Goal: Task Accomplishment & Management: Complete application form

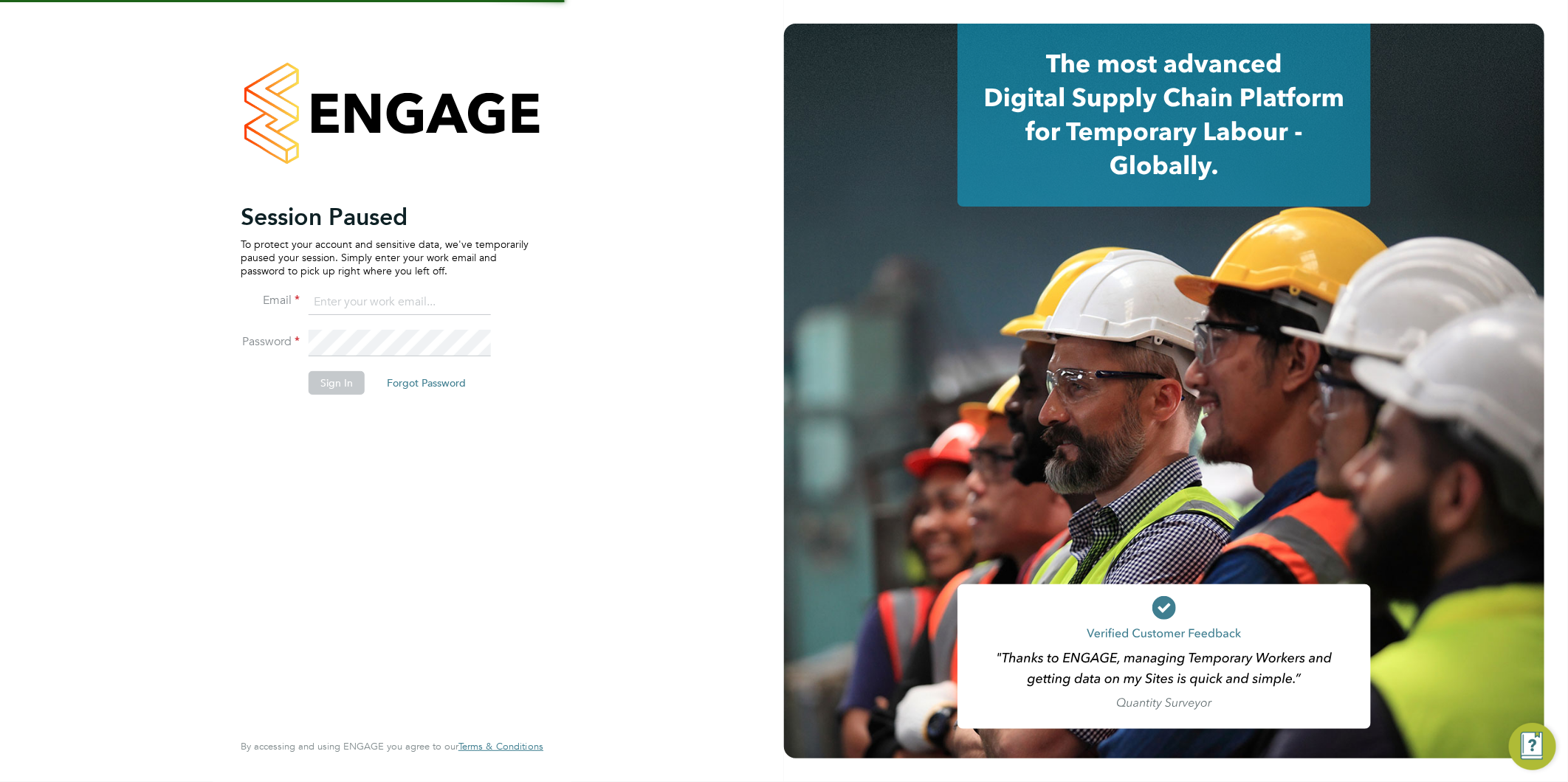
type input "kirsty@northbuildrecruit.com"
drag, startPoint x: 341, startPoint y: 387, endPoint x: 370, endPoint y: 398, distance: 31.0
click at [342, 387] on button "Sign In" at bounding box center [336, 383] width 56 height 24
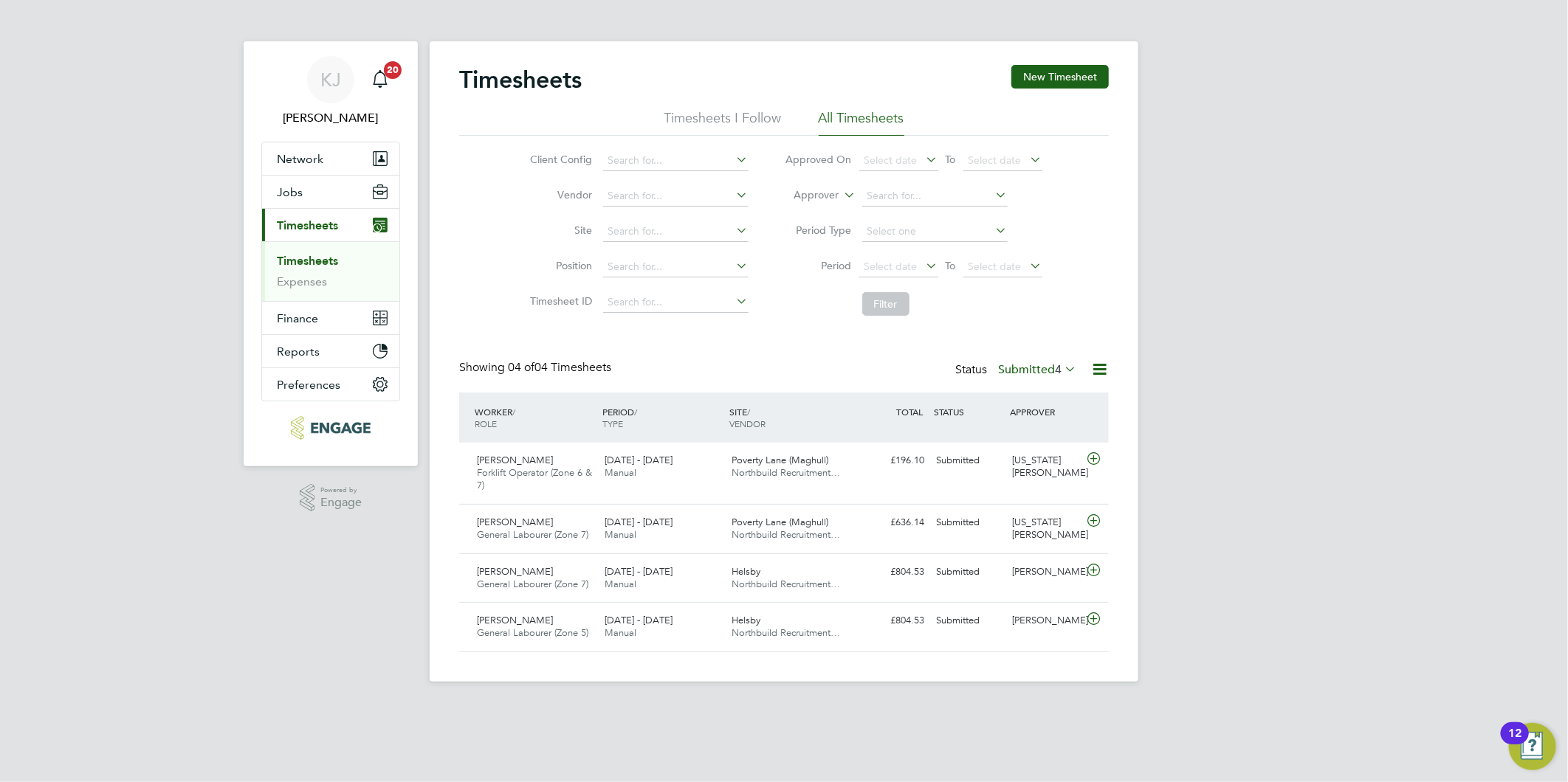
click at [322, 219] on span "Timesheets" at bounding box center [307, 225] width 61 height 14
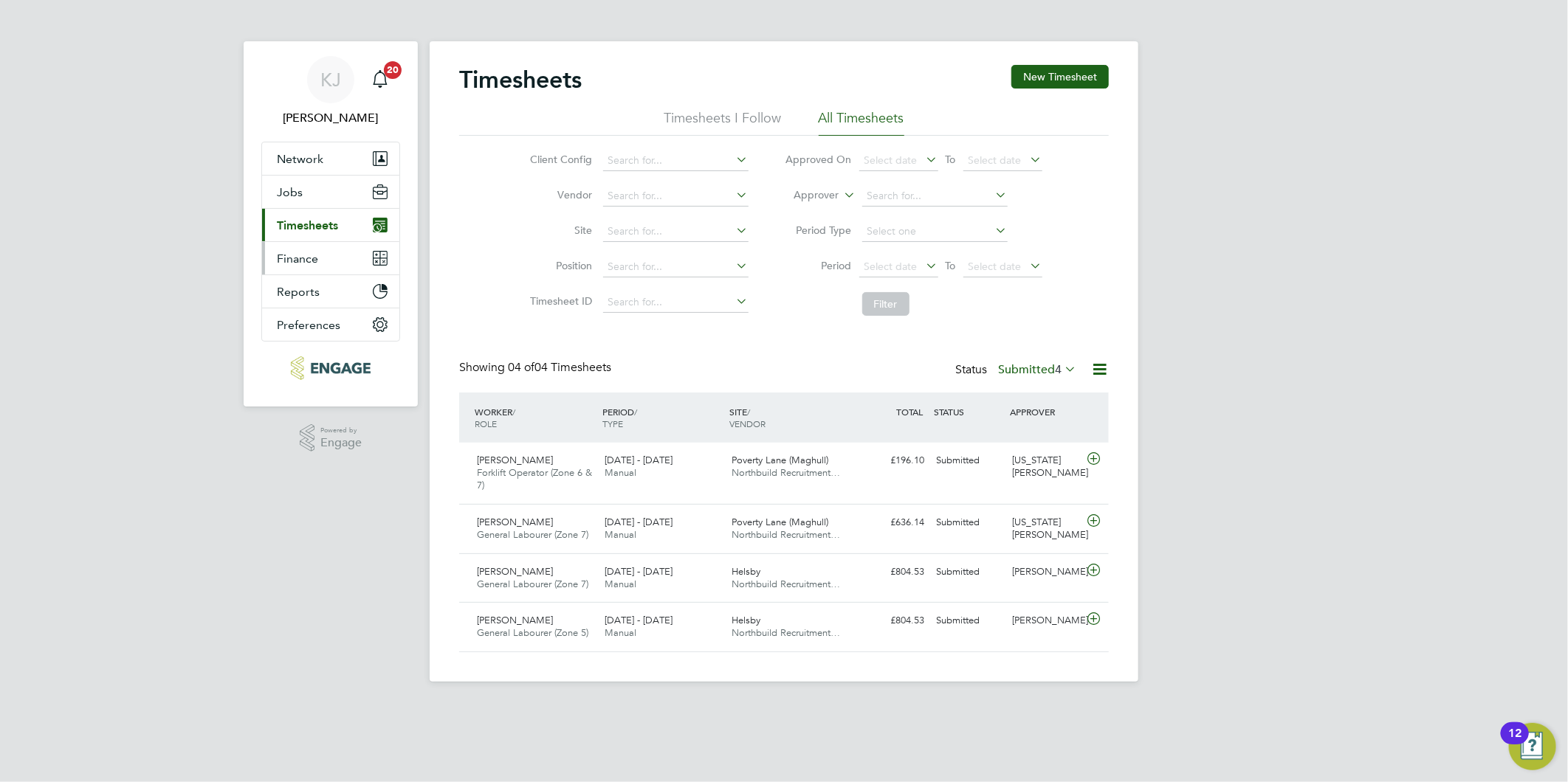
click at [307, 253] on span "Finance" at bounding box center [298, 259] width 42 height 14
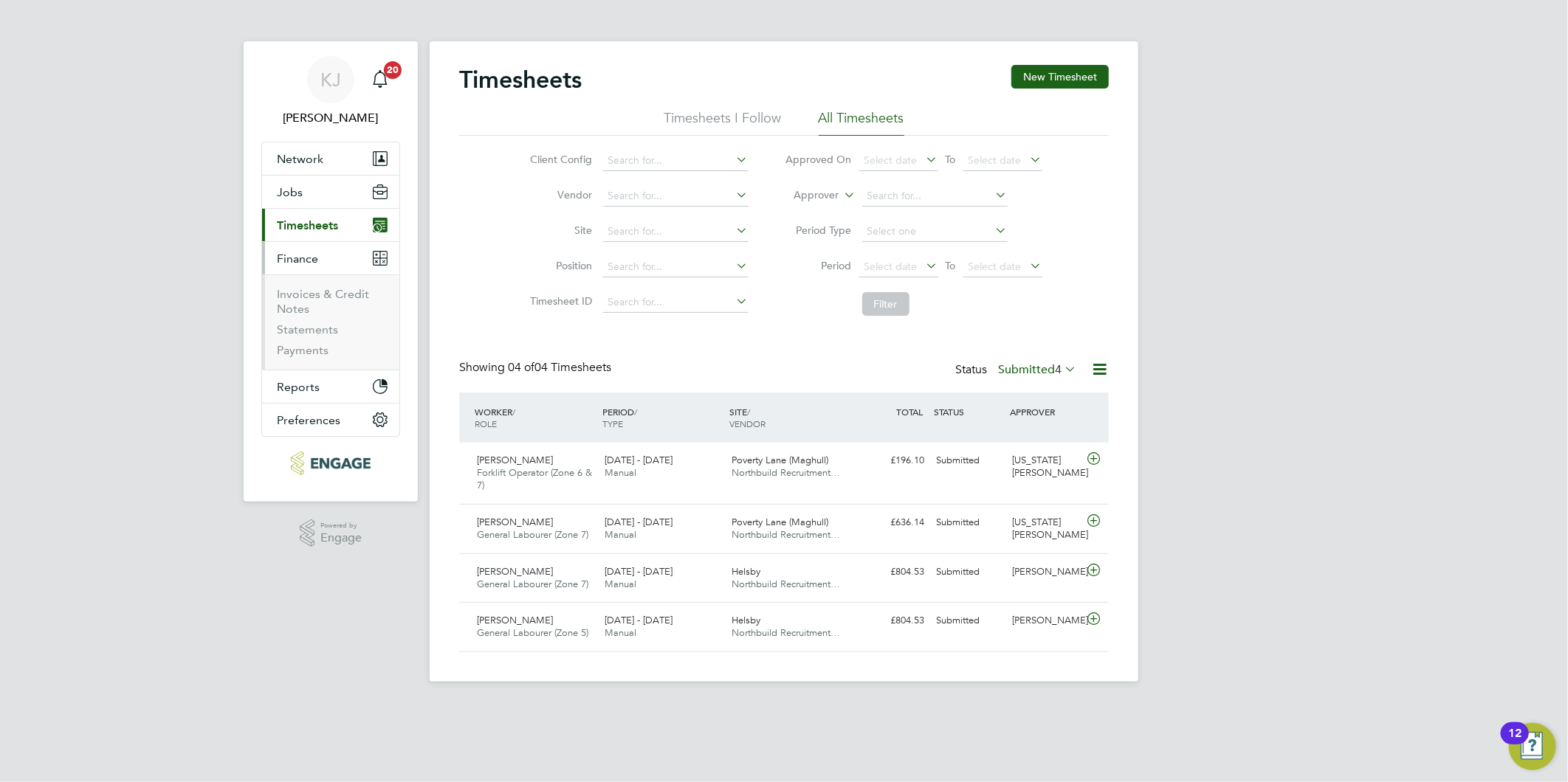
click at [303, 232] on span "Timesheets" at bounding box center [307, 225] width 61 height 14
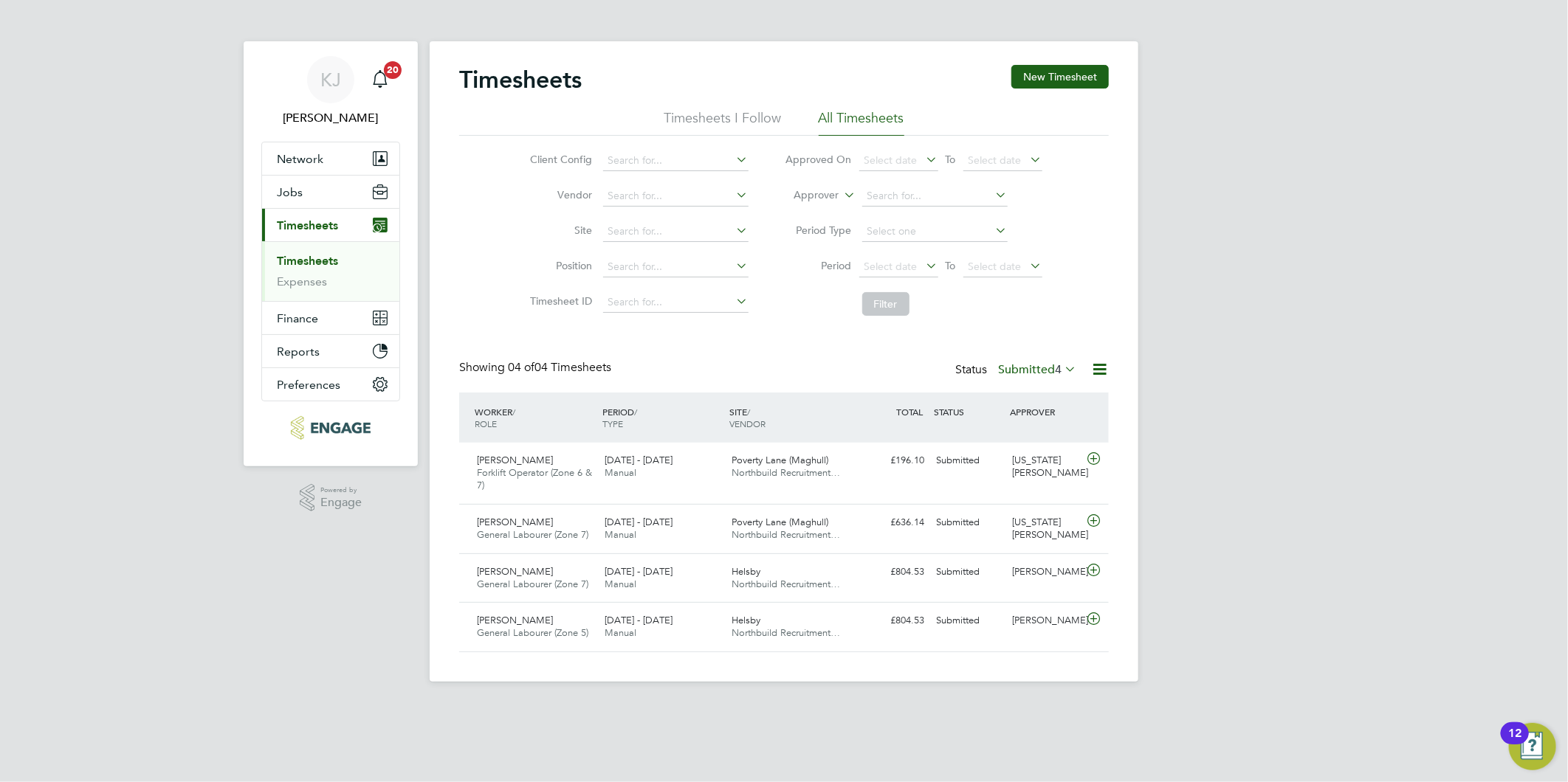
click at [307, 263] on link "Timesheets" at bounding box center [307, 260] width 61 height 14
click at [1087, 72] on button "New Timesheet" at bounding box center [1060, 76] width 97 height 24
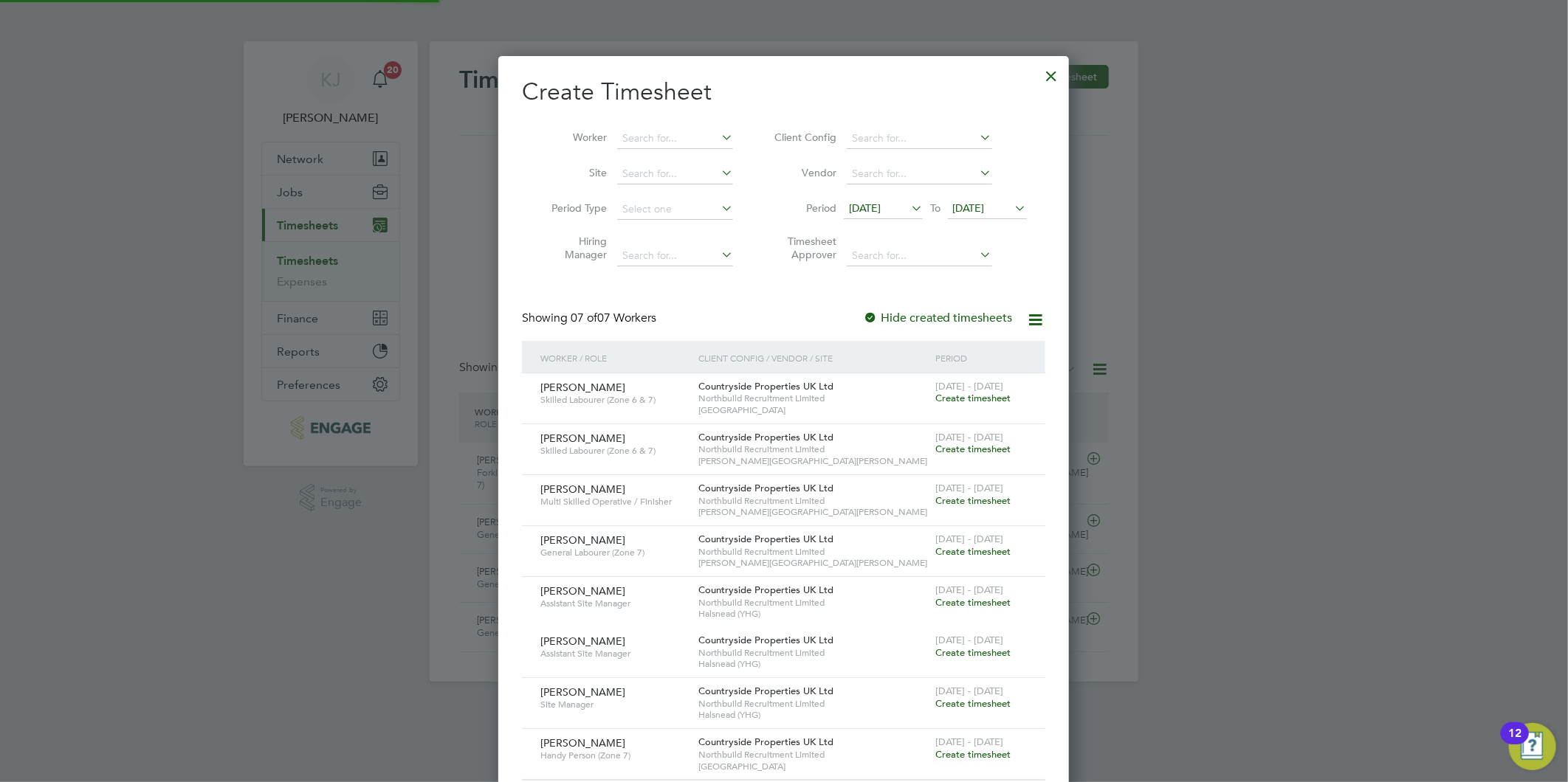
scroll to position [755, 571]
click at [860, 200] on span "[DATE]" at bounding box center [883, 210] width 79 height 20
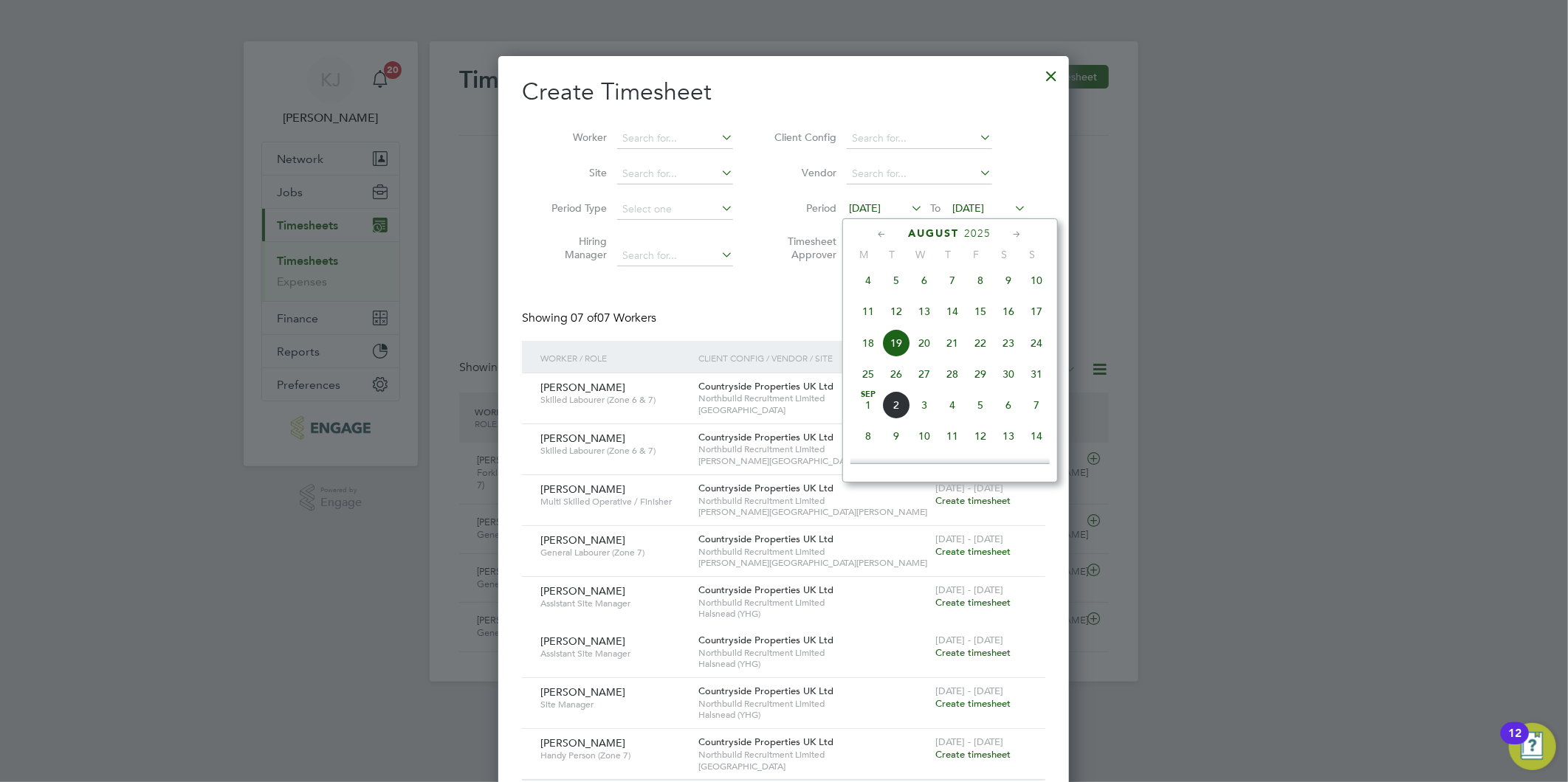
click at [866, 385] on span "25" at bounding box center [868, 374] width 28 height 28
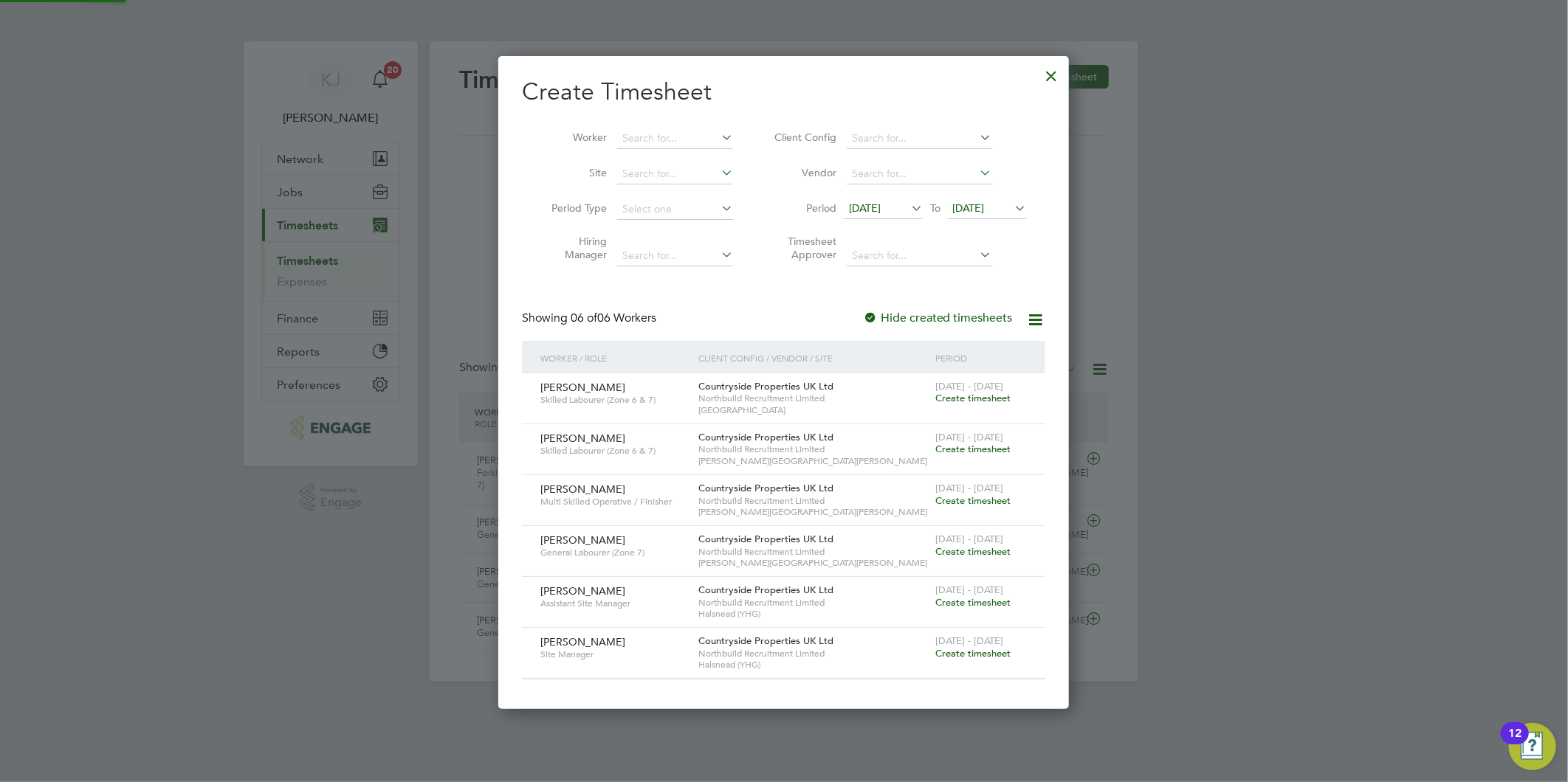
scroll to position [653, 571]
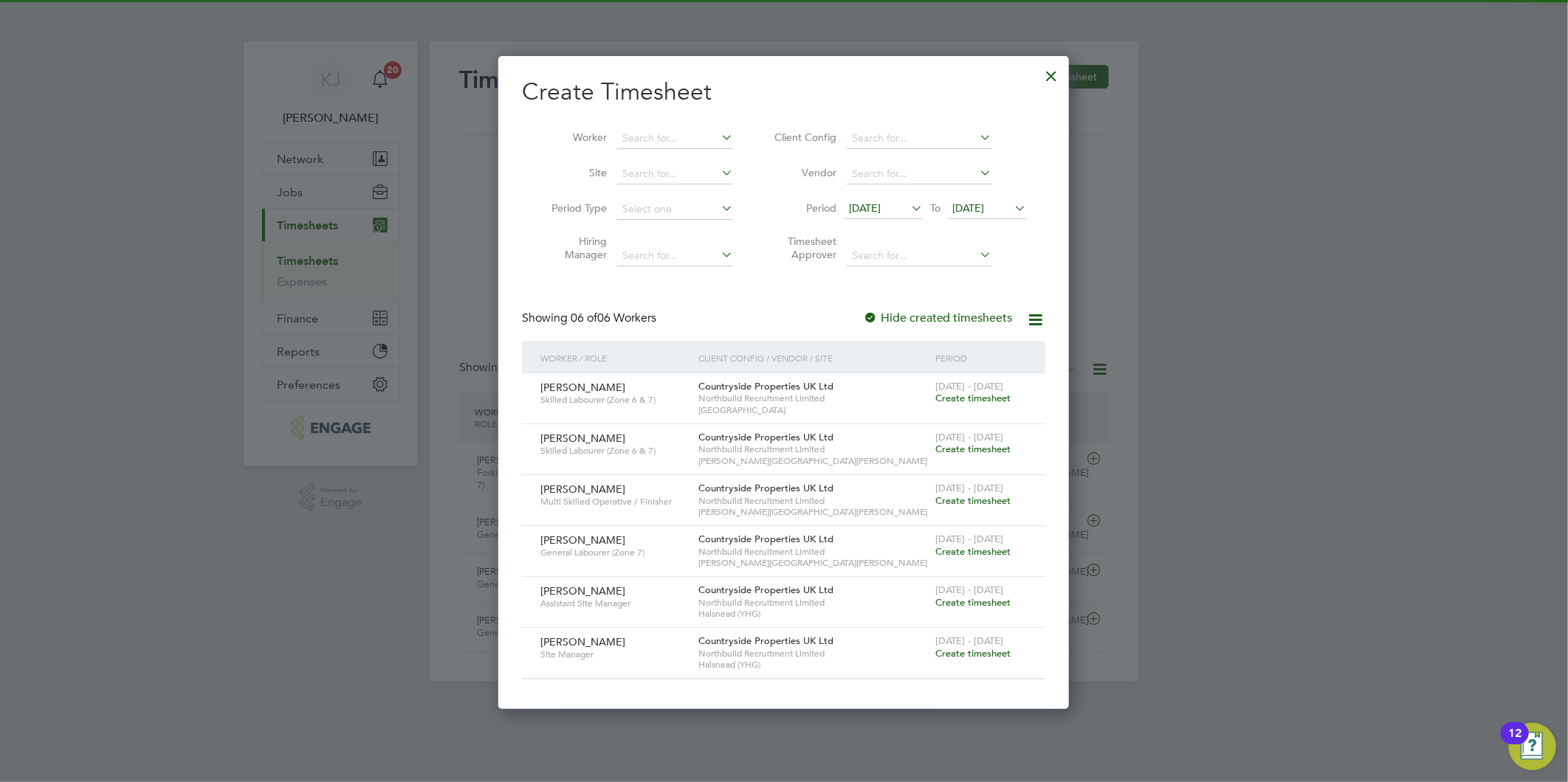
click at [977, 207] on span "[DATE]" at bounding box center [968, 207] width 32 height 13
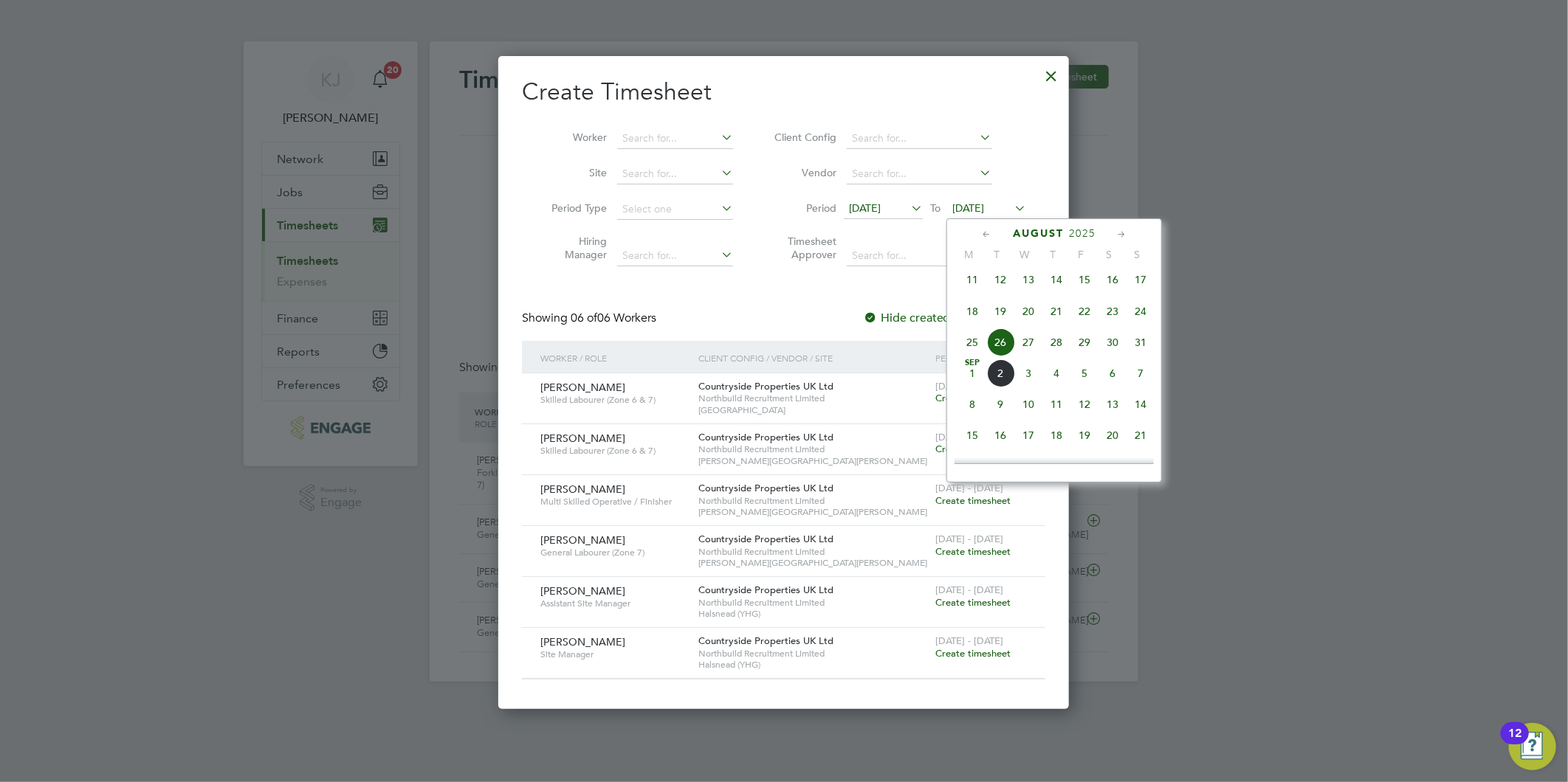
click at [1138, 350] on span "31" at bounding box center [1140, 342] width 28 height 28
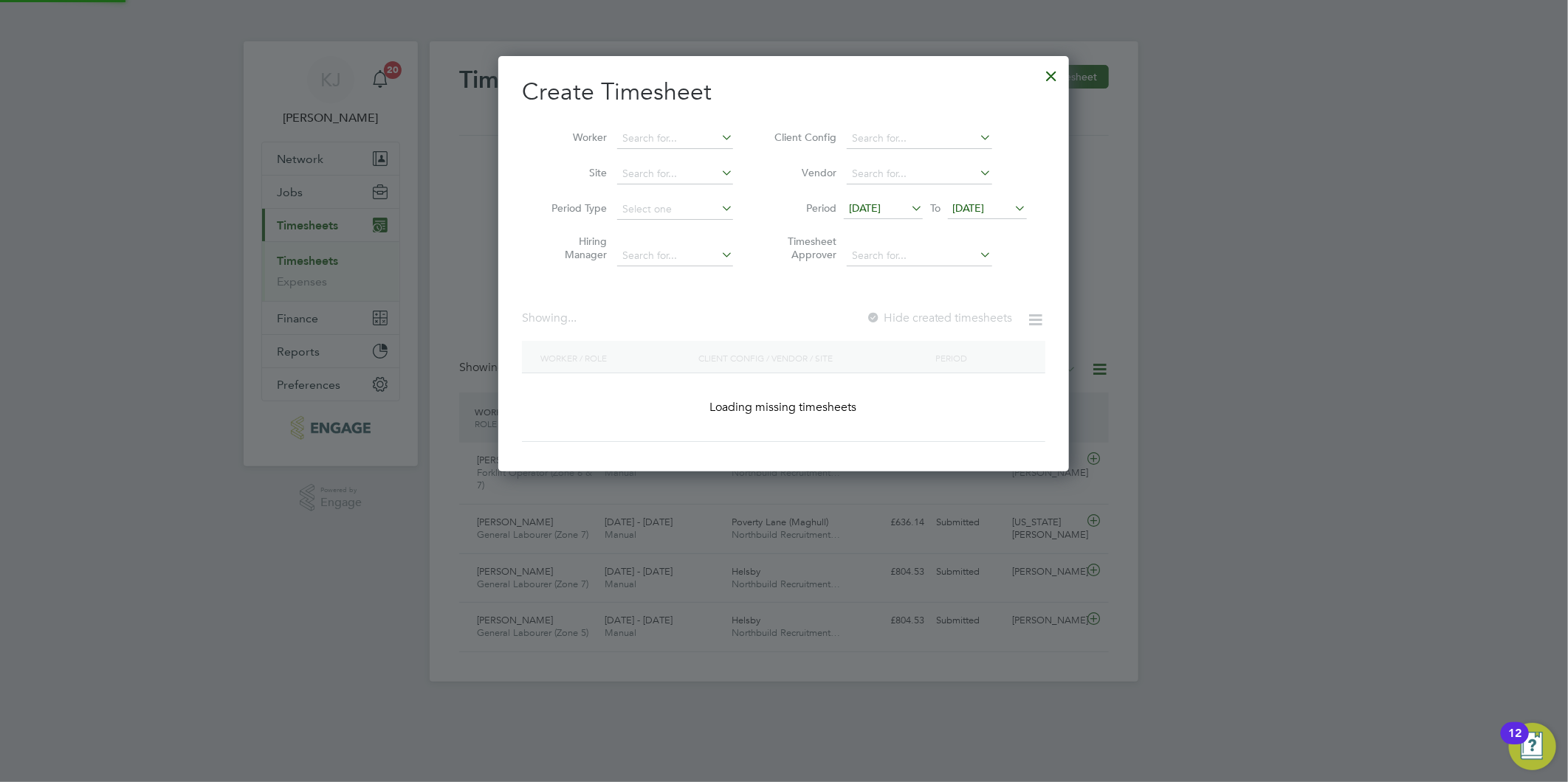
scroll to position [653, 571]
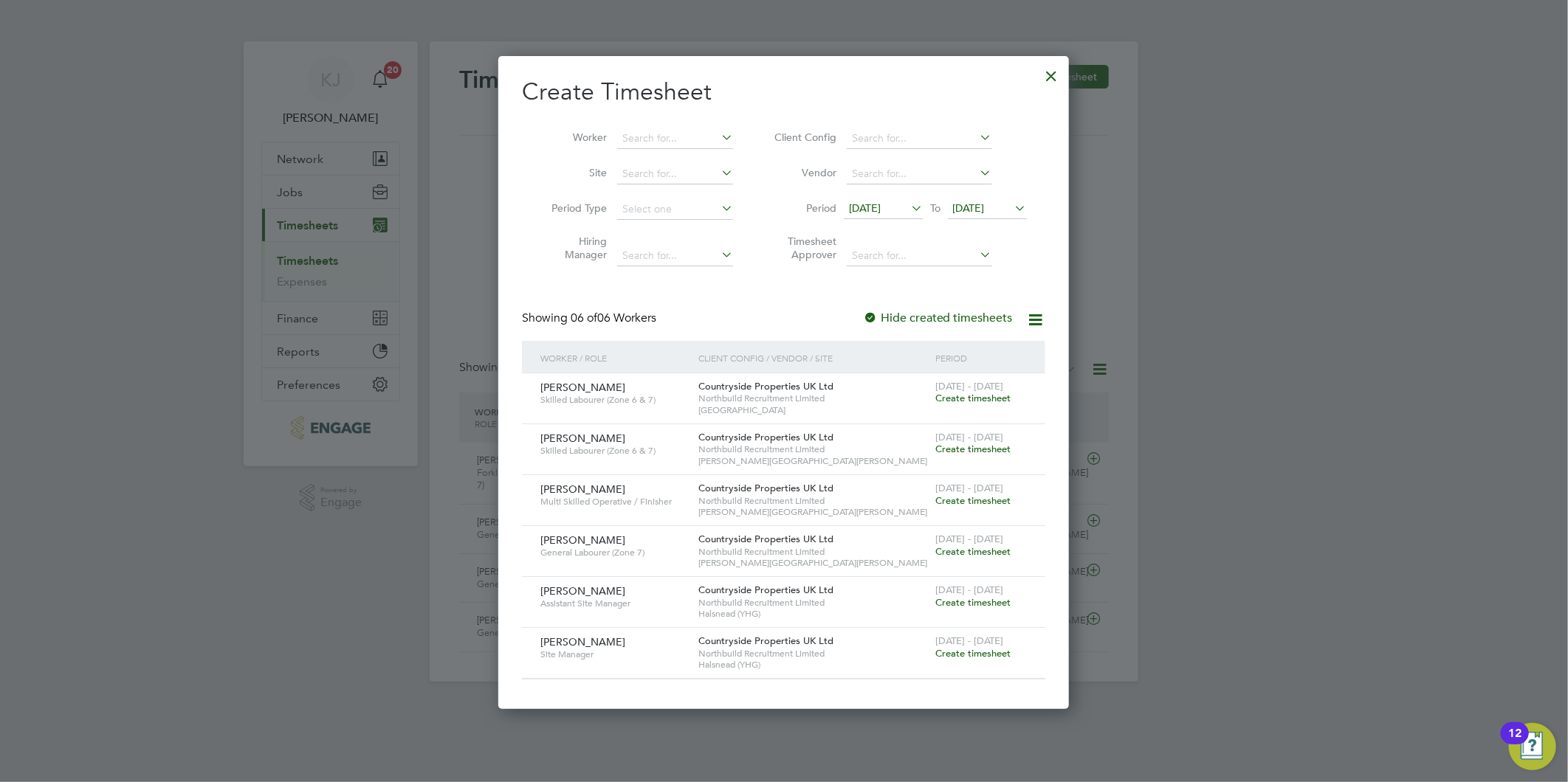
click at [1042, 79] on div at bounding box center [1052, 72] width 26 height 26
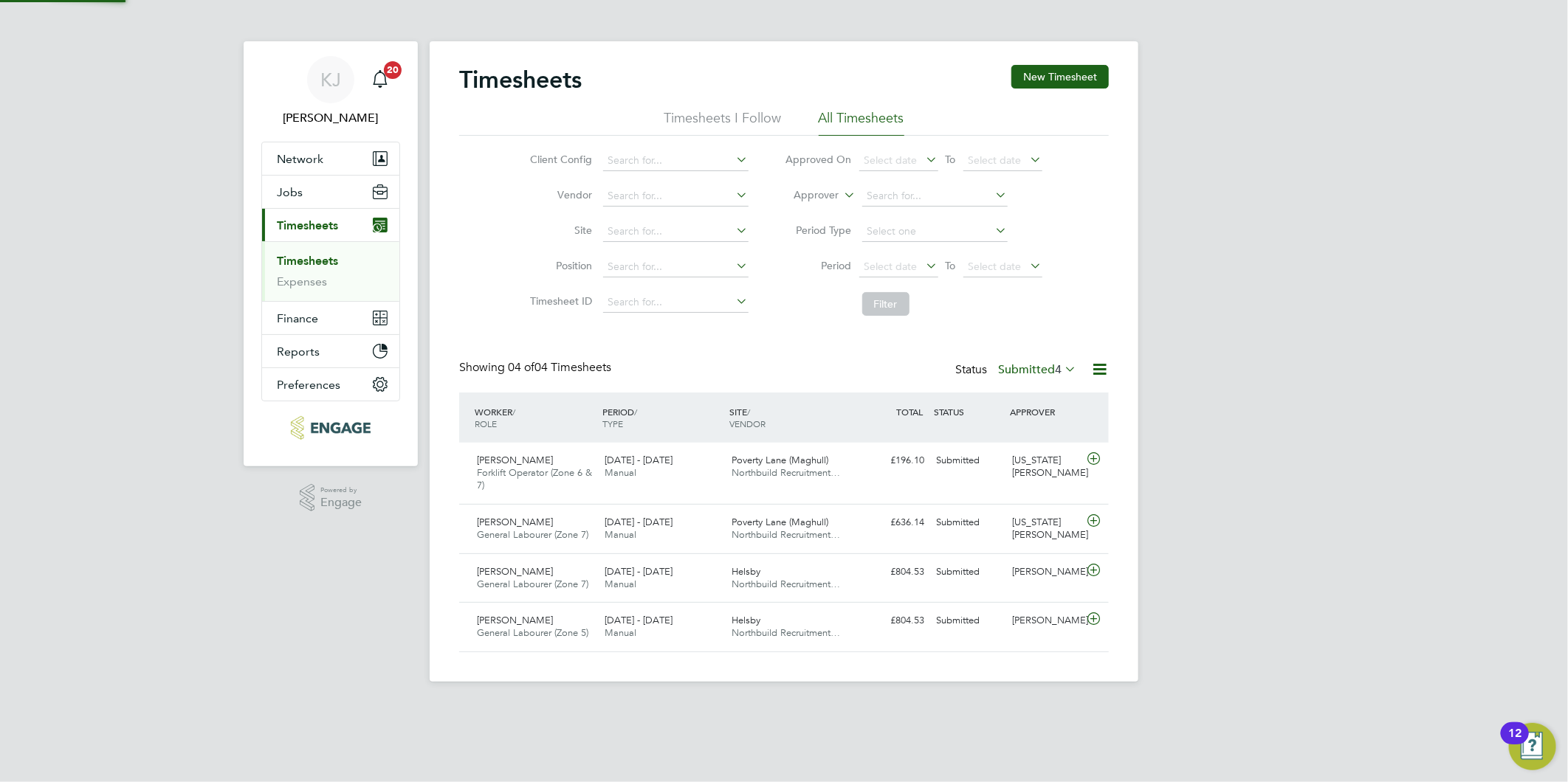
scroll to position [37, 129]
